Goal: Task Accomplishment & Management: Use online tool/utility

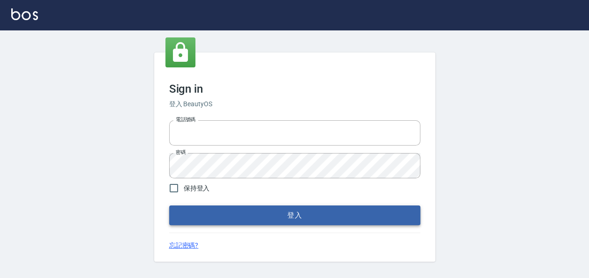
type input "22257997"
click at [262, 215] on button "登入" at bounding box center [294, 216] width 251 height 20
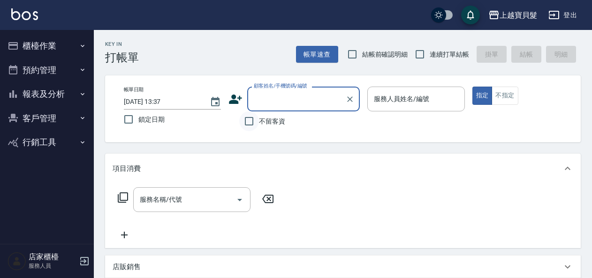
click at [250, 124] on input "不留客資" at bounding box center [249, 122] width 20 height 20
checkbox input "true"
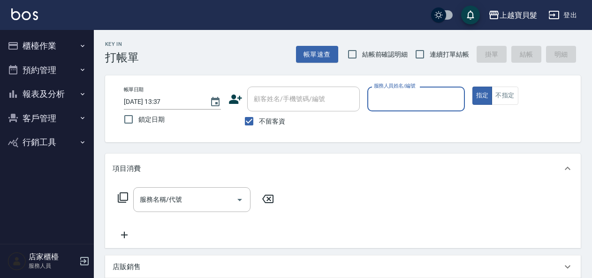
click at [409, 99] on input "服務人員姓名/編號" at bounding box center [415, 99] width 89 height 16
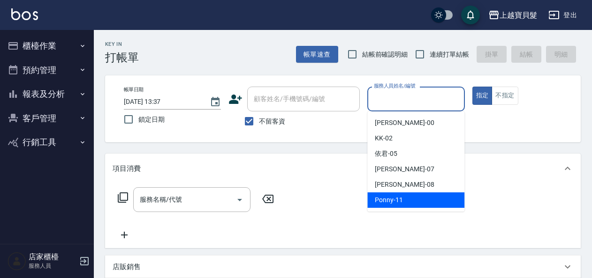
click at [420, 198] on div "Ponny -11" at bounding box center [415, 200] width 97 height 15
type input "Ponny-11"
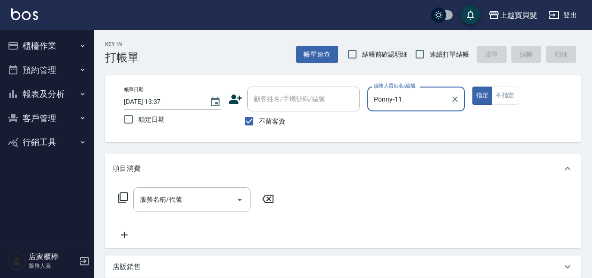
click at [172, 197] on input "服務名稱/代號" at bounding box center [184, 200] width 95 height 16
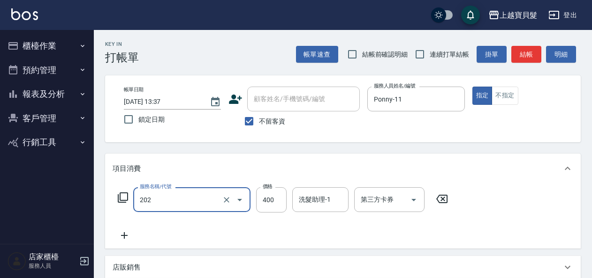
type input "剪髮(202)"
click at [126, 195] on icon at bounding box center [122, 197] width 11 height 11
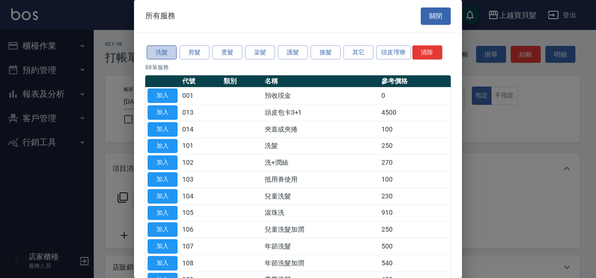
click at [166, 47] on button "洗髮" at bounding box center [162, 52] width 30 height 15
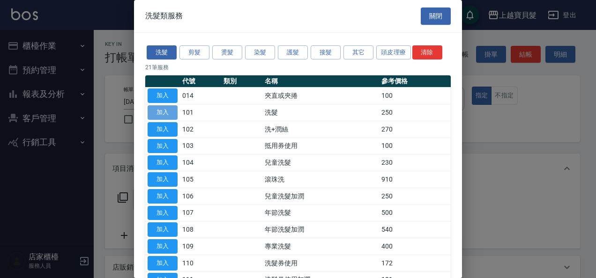
click at [163, 112] on button "加入" at bounding box center [163, 112] width 30 height 15
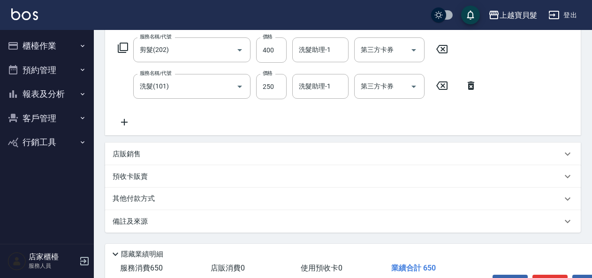
scroll to position [210, 0]
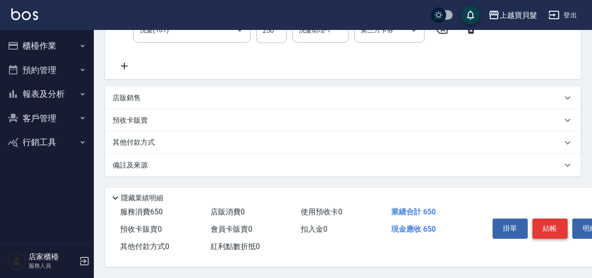
click at [541, 225] on button "結帳" at bounding box center [549, 229] width 35 height 20
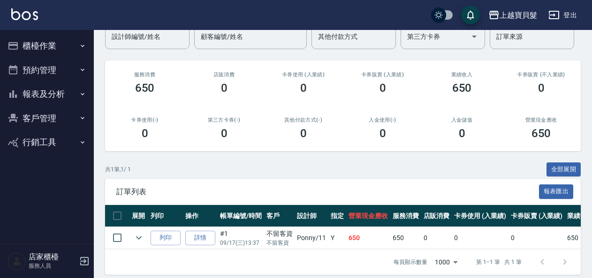
scroll to position [99, 0]
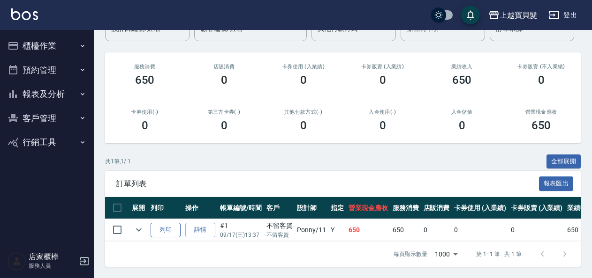
click at [165, 223] on button "列印" at bounding box center [165, 230] width 30 height 15
click at [58, 44] on button "櫃檯作業" at bounding box center [47, 46] width 86 height 24
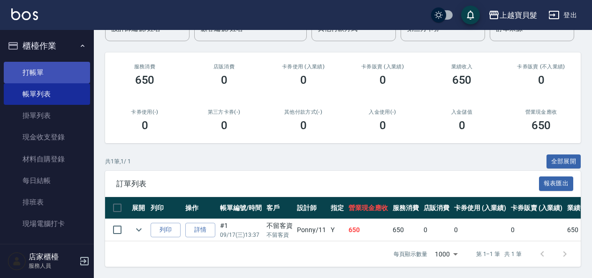
click at [41, 76] on link "打帳單" at bounding box center [47, 73] width 86 height 22
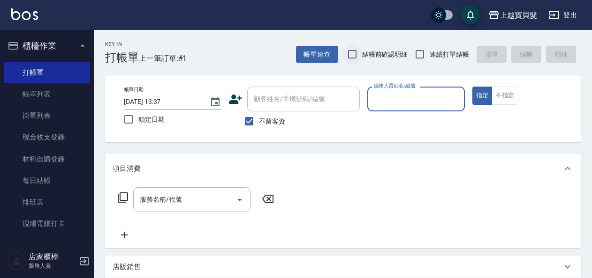
click at [354, 52] on input "結帳前確認明細" at bounding box center [352, 55] width 20 height 20
checkbox input "true"
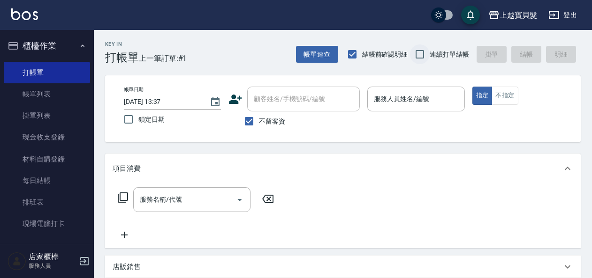
click at [420, 55] on input "連續打單結帳" at bounding box center [420, 55] width 20 height 20
checkbox input "true"
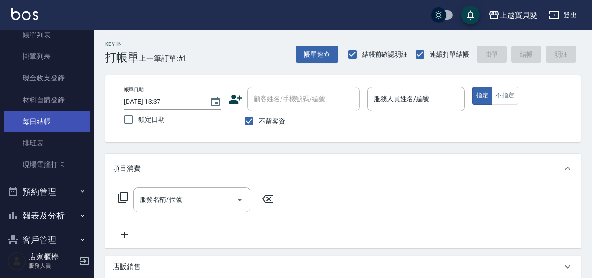
scroll to position [102, 0]
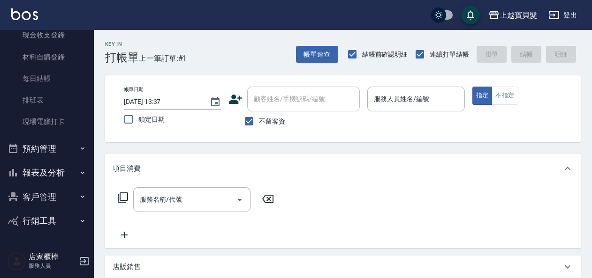
click at [36, 169] on button "報表及分析" at bounding box center [47, 173] width 86 height 24
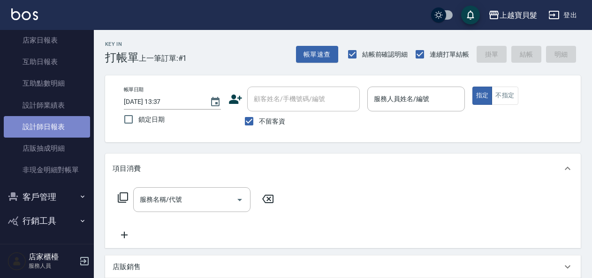
click at [56, 130] on link "設計師日報表" at bounding box center [47, 127] width 86 height 22
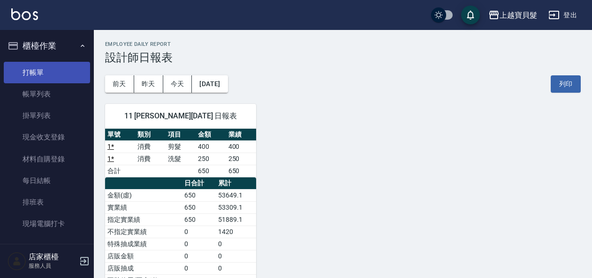
click at [38, 77] on link "打帳單" at bounding box center [47, 73] width 86 height 22
